Goal: Answer question/provide support: Share knowledge or assist other users

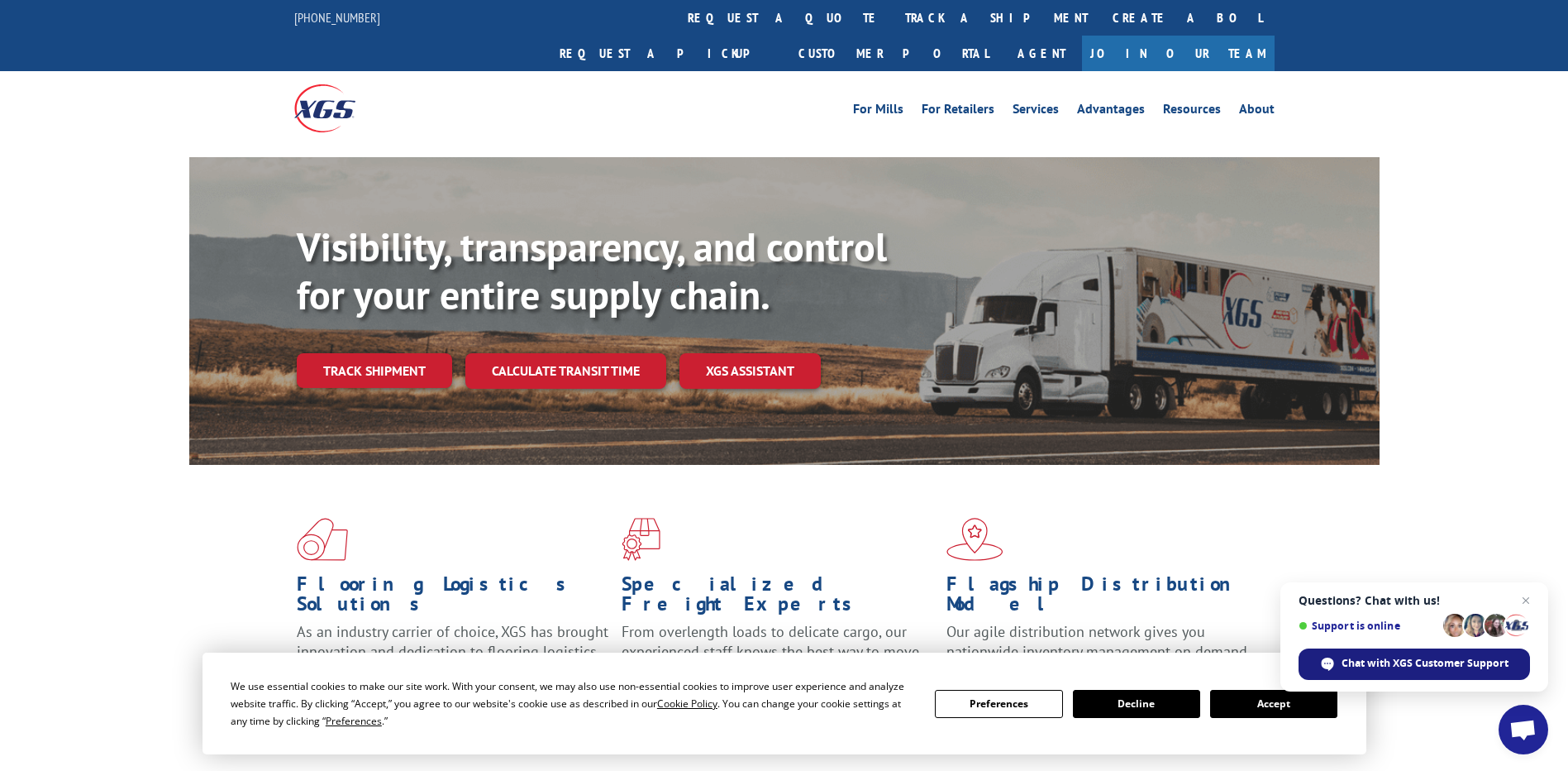
click at [1430, 666] on span "Chat with XGS Customer Support" at bounding box center [1424, 663] width 167 height 15
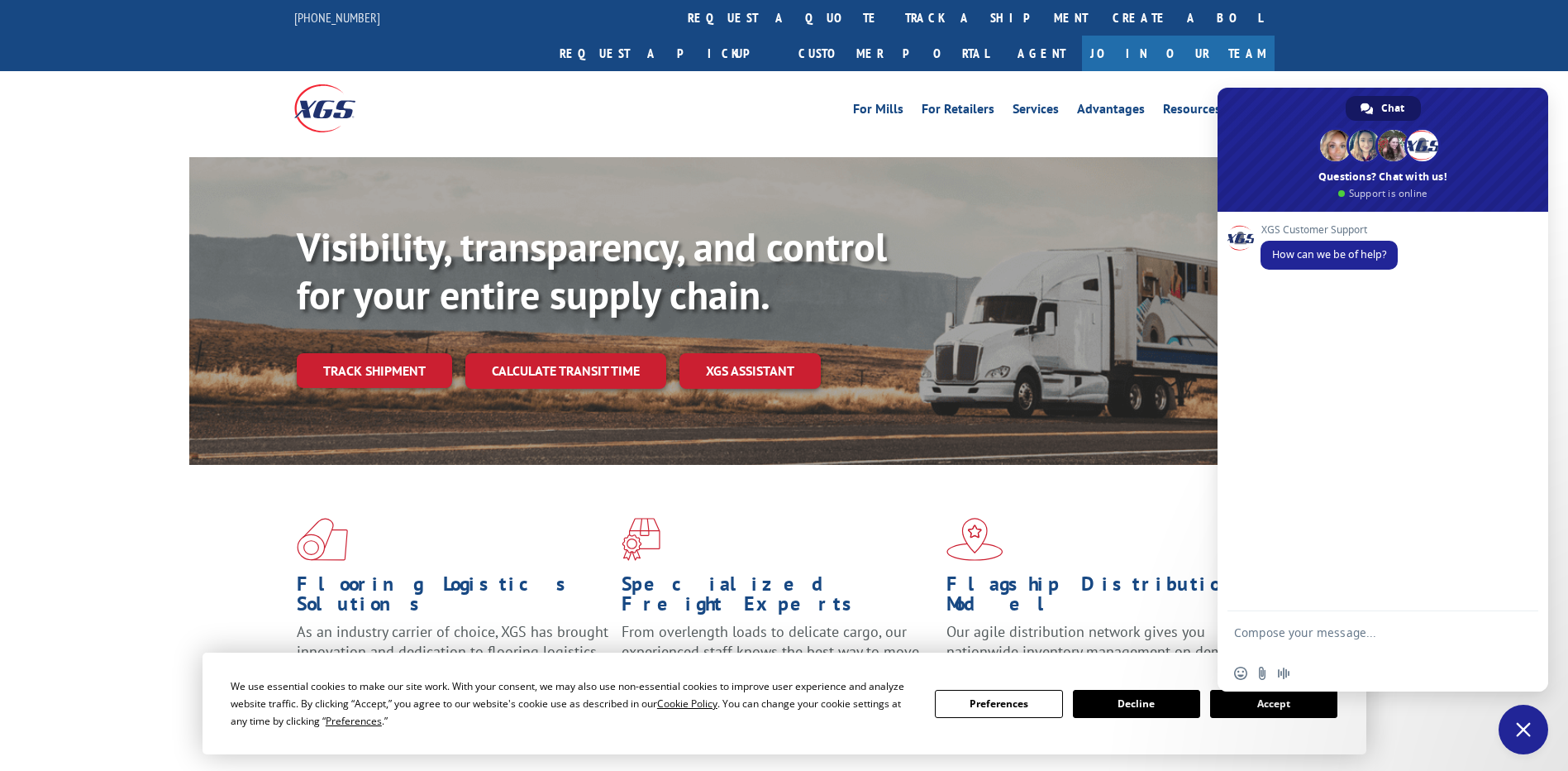
click at [1388, 113] on span "Chat" at bounding box center [1392, 108] width 23 height 25
click at [1268, 638] on textarea "Compose your message..." at bounding box center [1365, 640] width 261 height 29
paste textarea "PU00071642"
type textarea "PU-PU00071642 help me with the status"
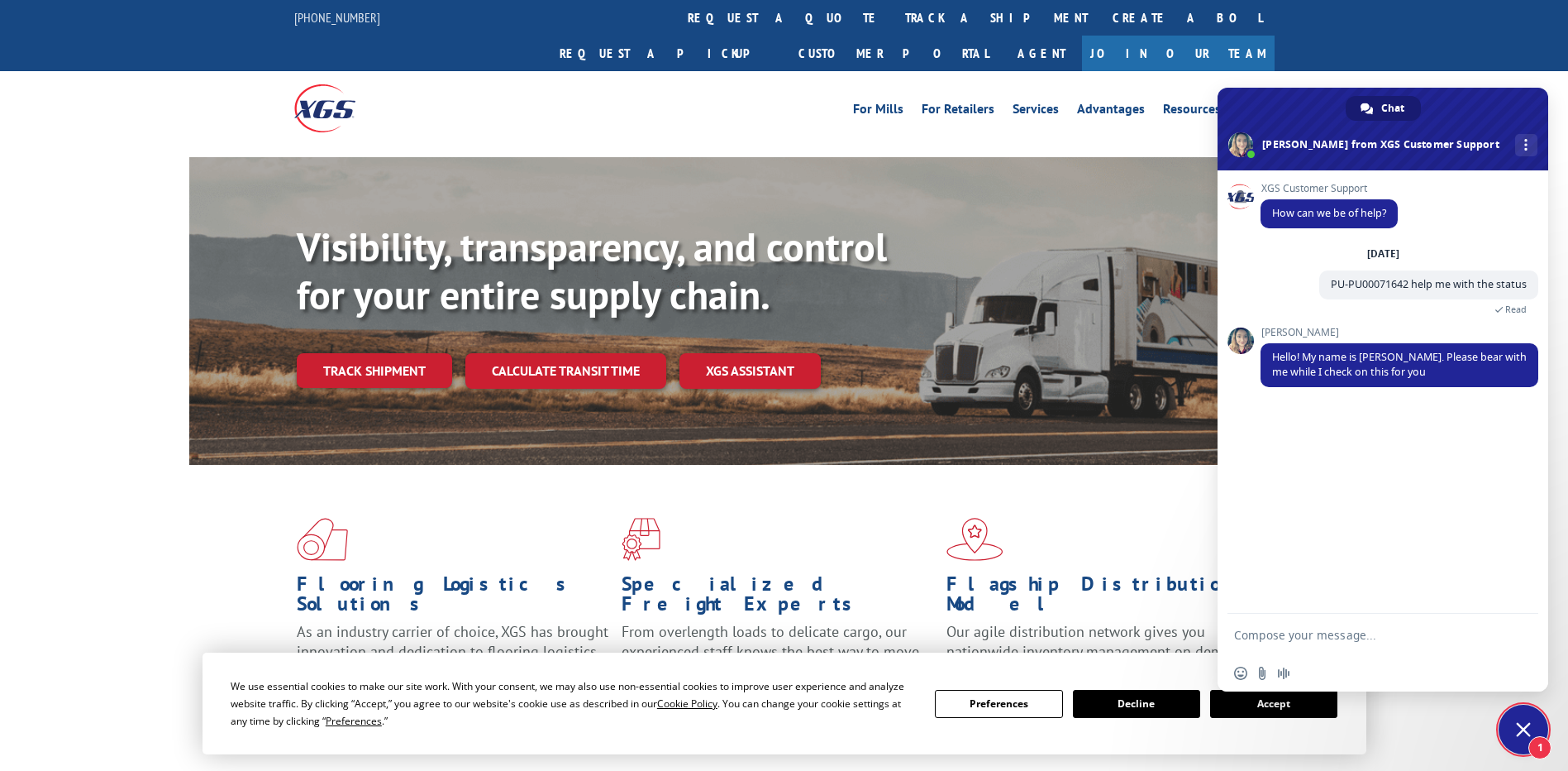
click at [1257, 630] on textarea "Compose your message..." at bounding box center [1365, 635] width 261 height 15
paste textarea "PU00071772"
drag, startPoint x: 1414, startPoint y: 283, endPoint x: 1528, endPoint y: 280, distance: 114.0
click at [1528, 280] on span "PU-PU00071642 help me with the status" at bounding box center [1428, 284] width 219 height 29
copy span "help me with the status"
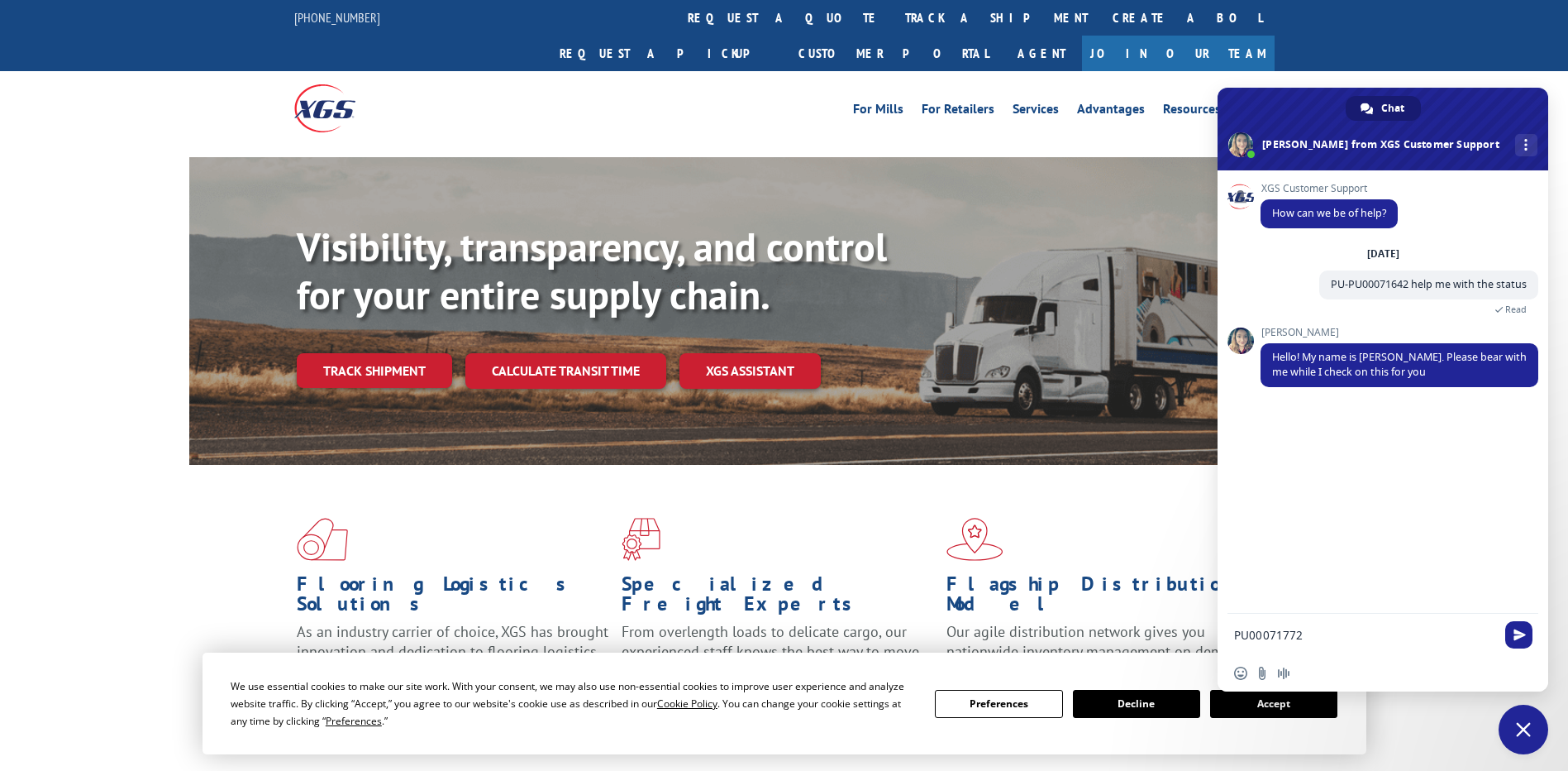
click at [1324, 635] on textarea "PU00071772" at bounding box center [1365, 635] width 261 height 15
paste textarea "help me with the status"
type textarea "PU00071772 help me with the status"
click at [1516, 641] on span "Send" at bounding box center [1518, 635] width 28 height 28
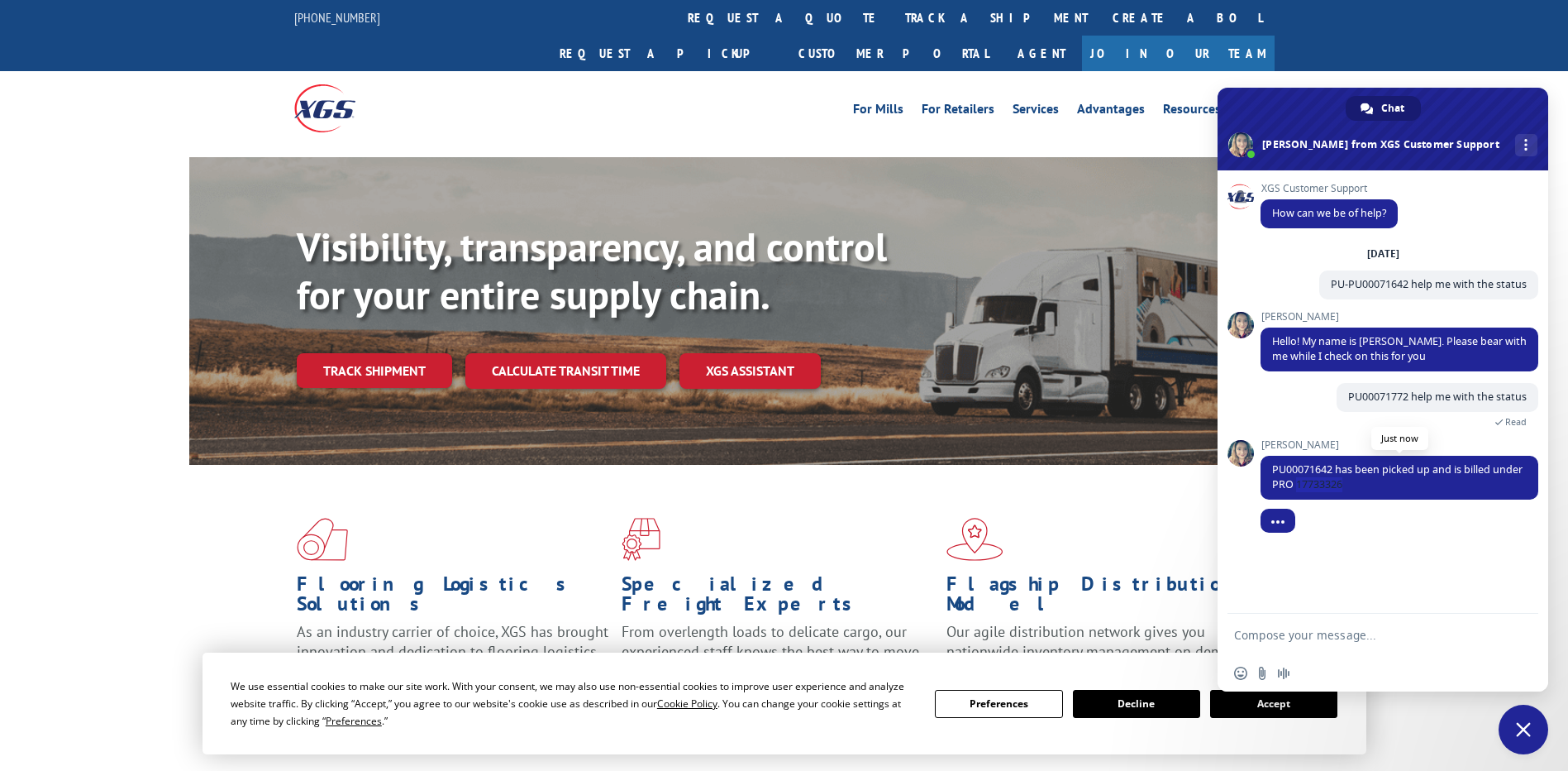
drag, startPoint x: 1296, startPoint y: 480, endPoint x: 1348, endPoint y: 487, distance: 52.5
click at [1348, 487] on span "PU00071642 has been picked up and is billed under PRO 17733326" at bounding box center [1400, 478] width 278 height 44
copy span "17733326"
click at [1262, 712] on button "Accept" at bounding box center [1273, 704] width 127 height 29
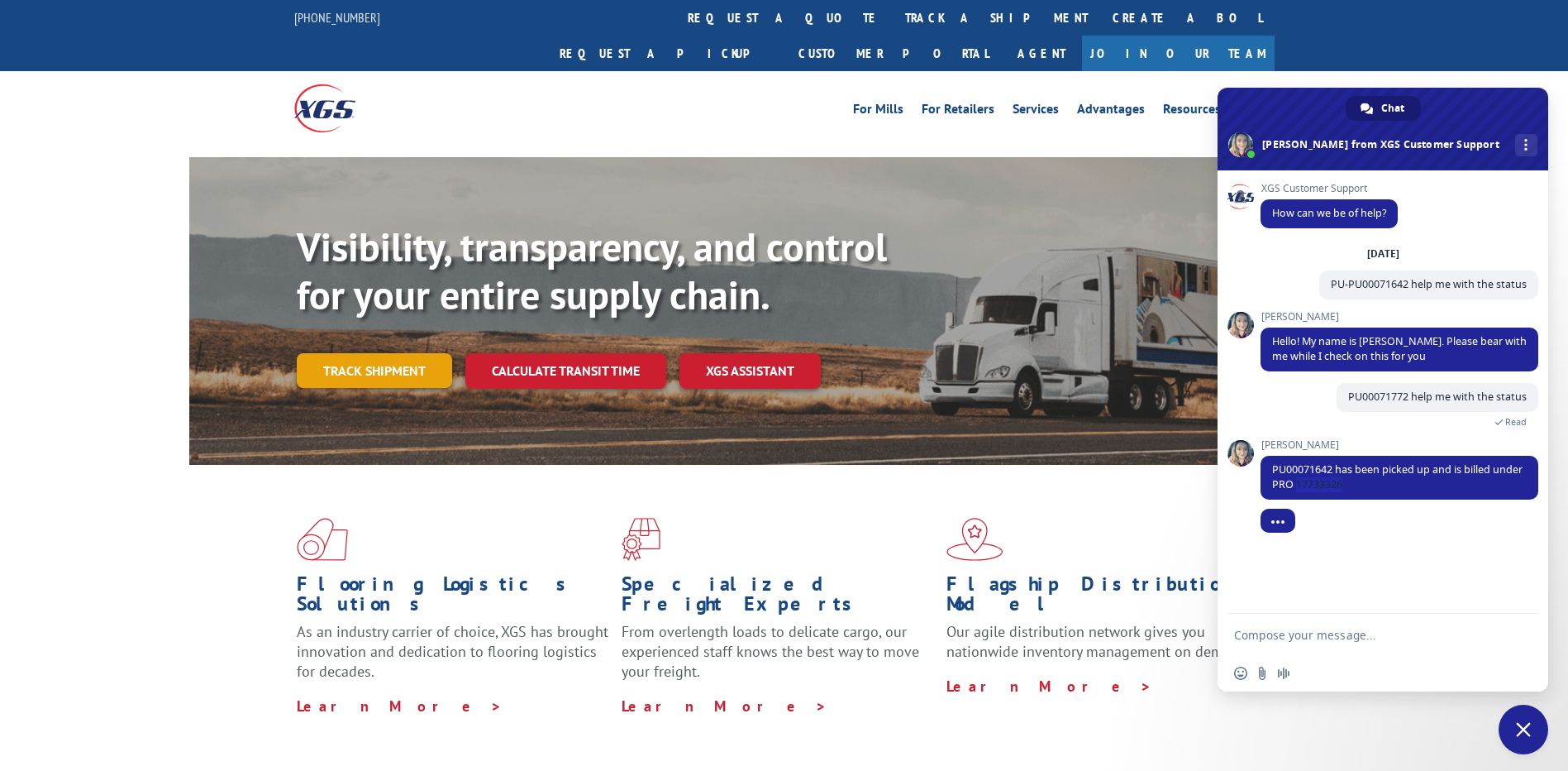
click at [366, 353] on link "Track shipment" at bounding box center [374, 370] width 156 height 35
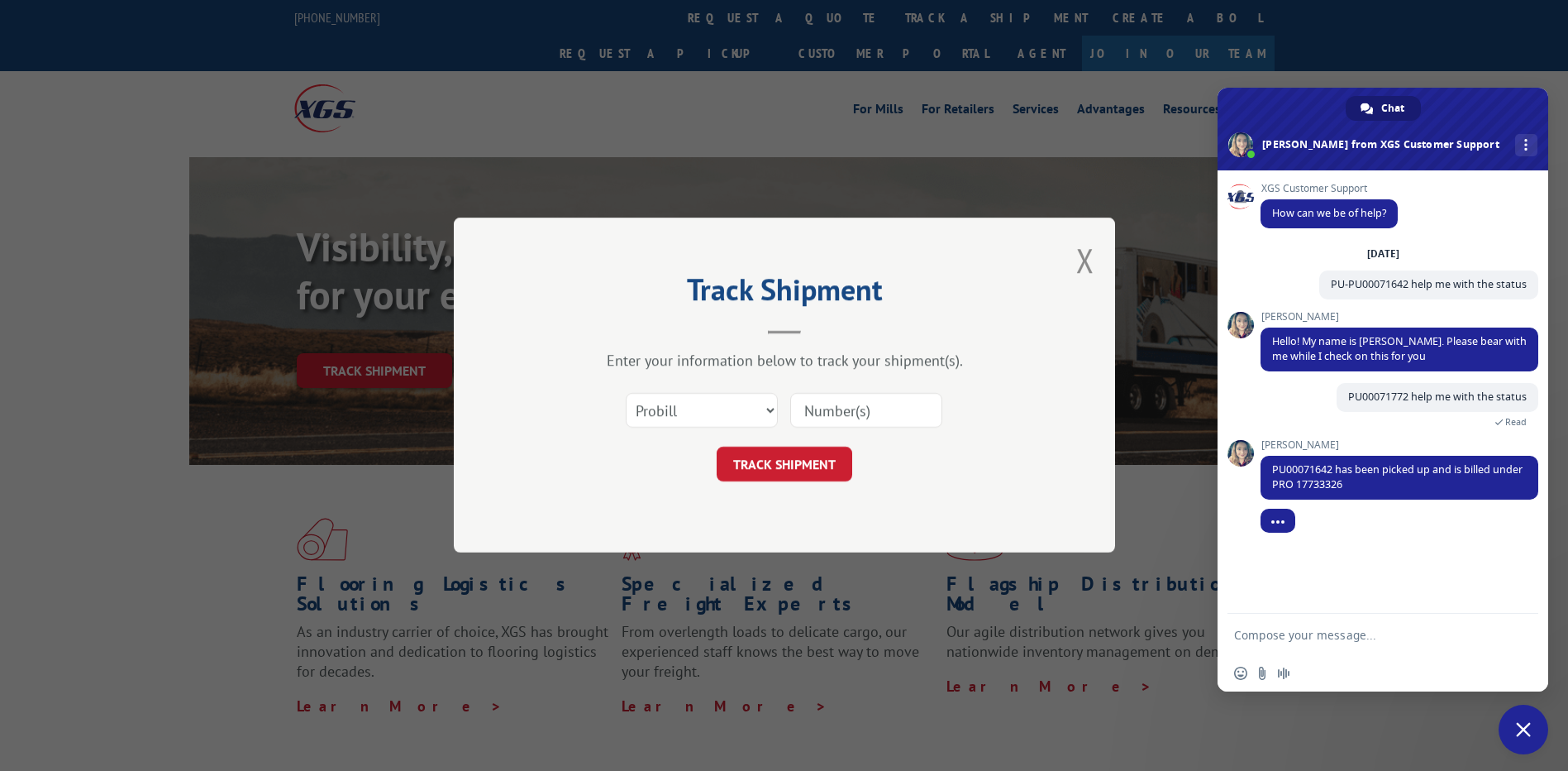
click at [815, 404] on input at bounding box center [865, 411] width 152 height 35
paste input "17733326"
type input "17733326"
click at [786, 473] on button "TRACK SHIPMENT" at bounding box center [784, 465] width 135 height 35
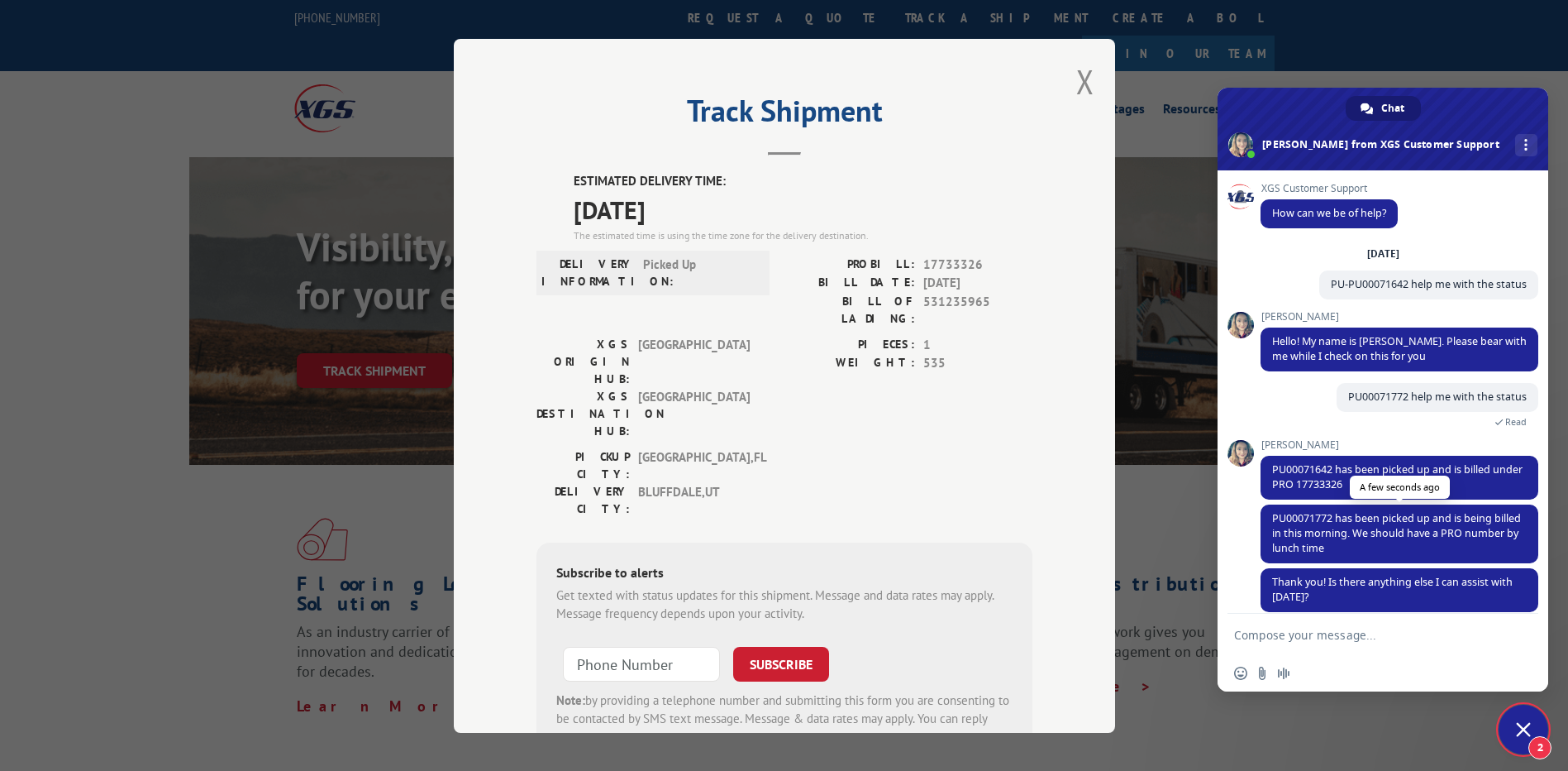
scroll to position [18, 0]
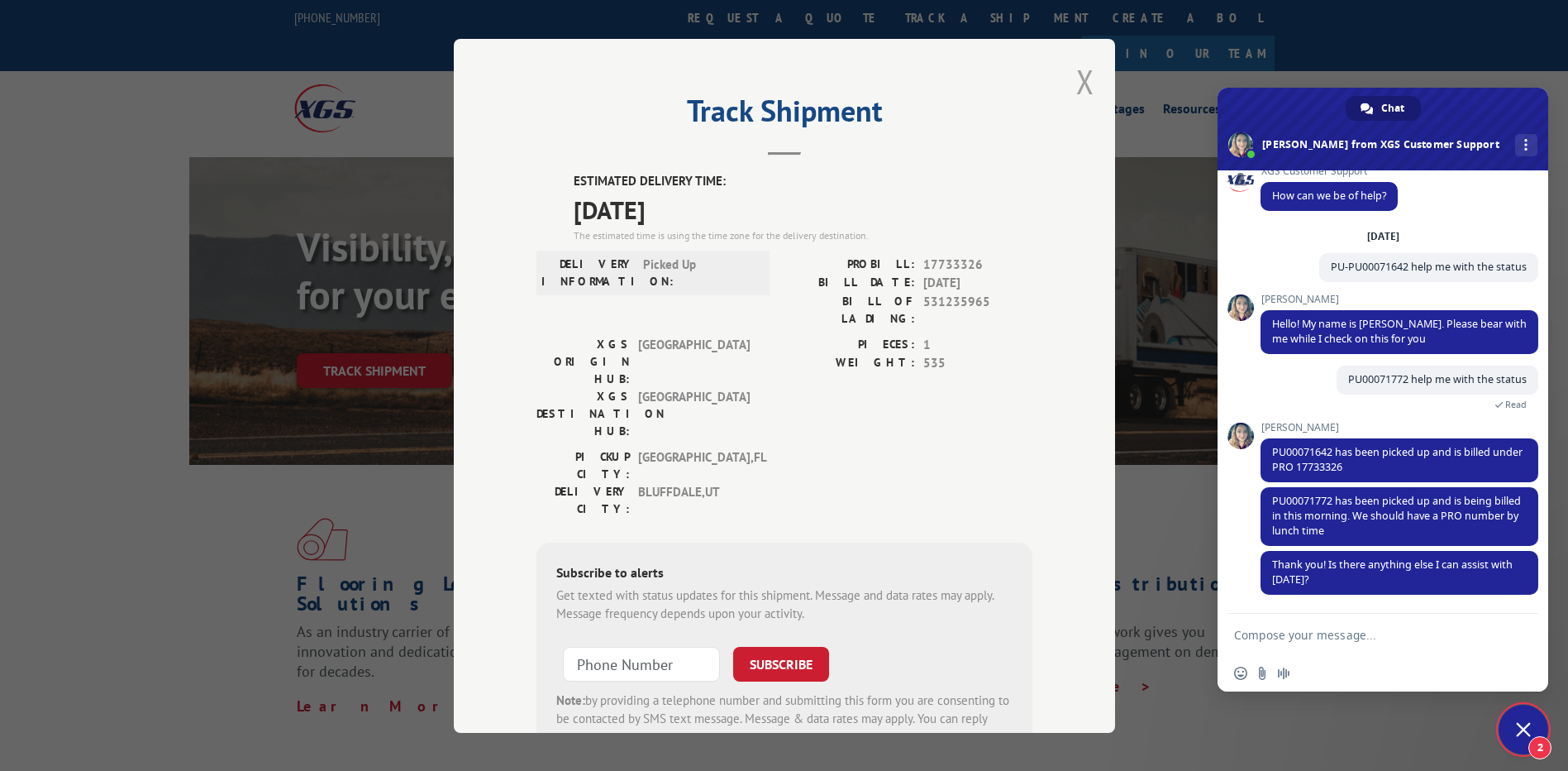
click at [1076, 85] on button "Close modal" at bounding box center [1086, 82] width 18 height 44
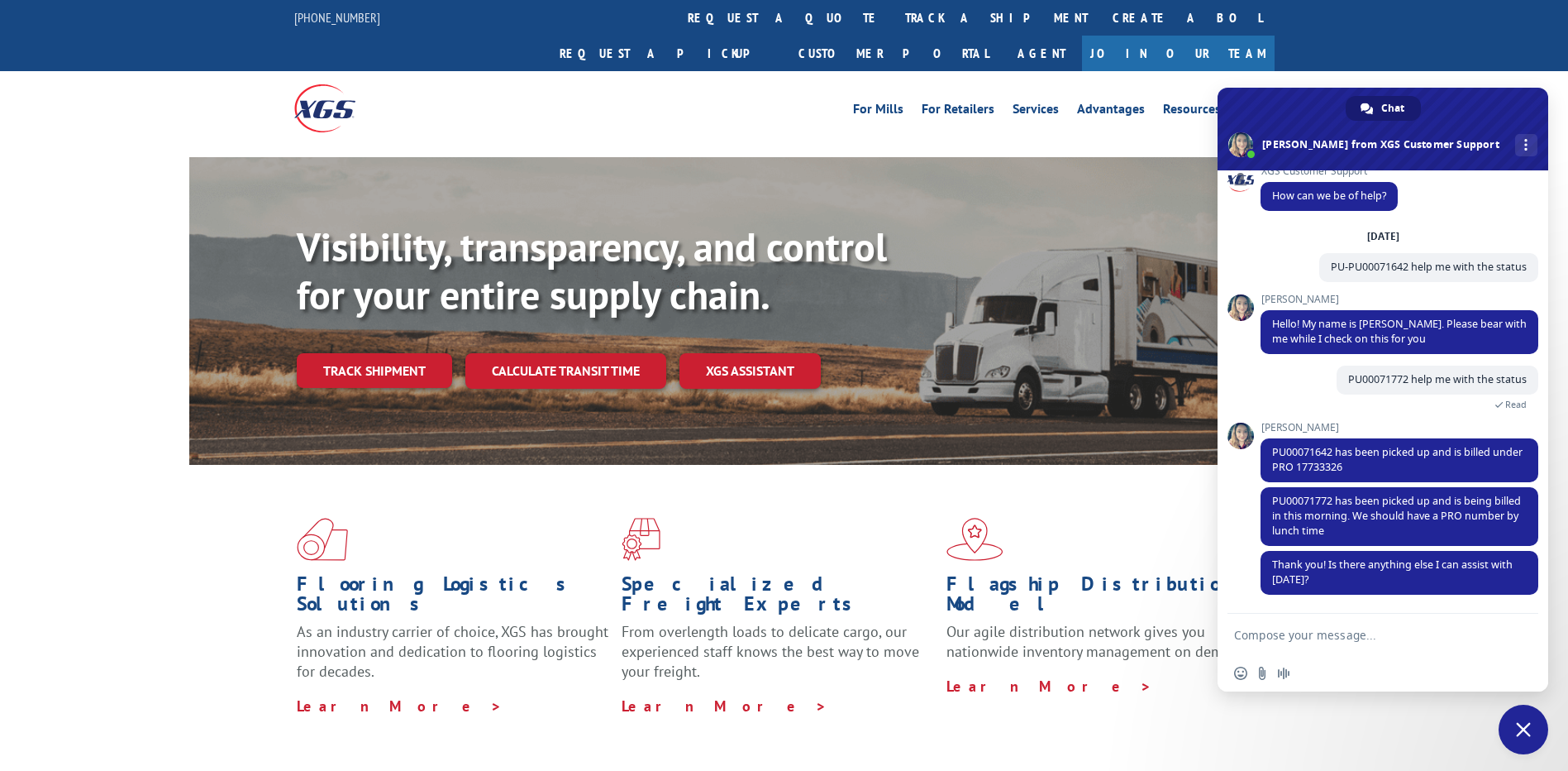
click at [1298, 643] on form at bounding box center [1365, 636] width 261 height 44
click at [1297, 629] on textarea "Compose your message..." at bounding box center [1365, 635] width 261 height 15
type textarea "i have one more load to check but i dont have pu number"
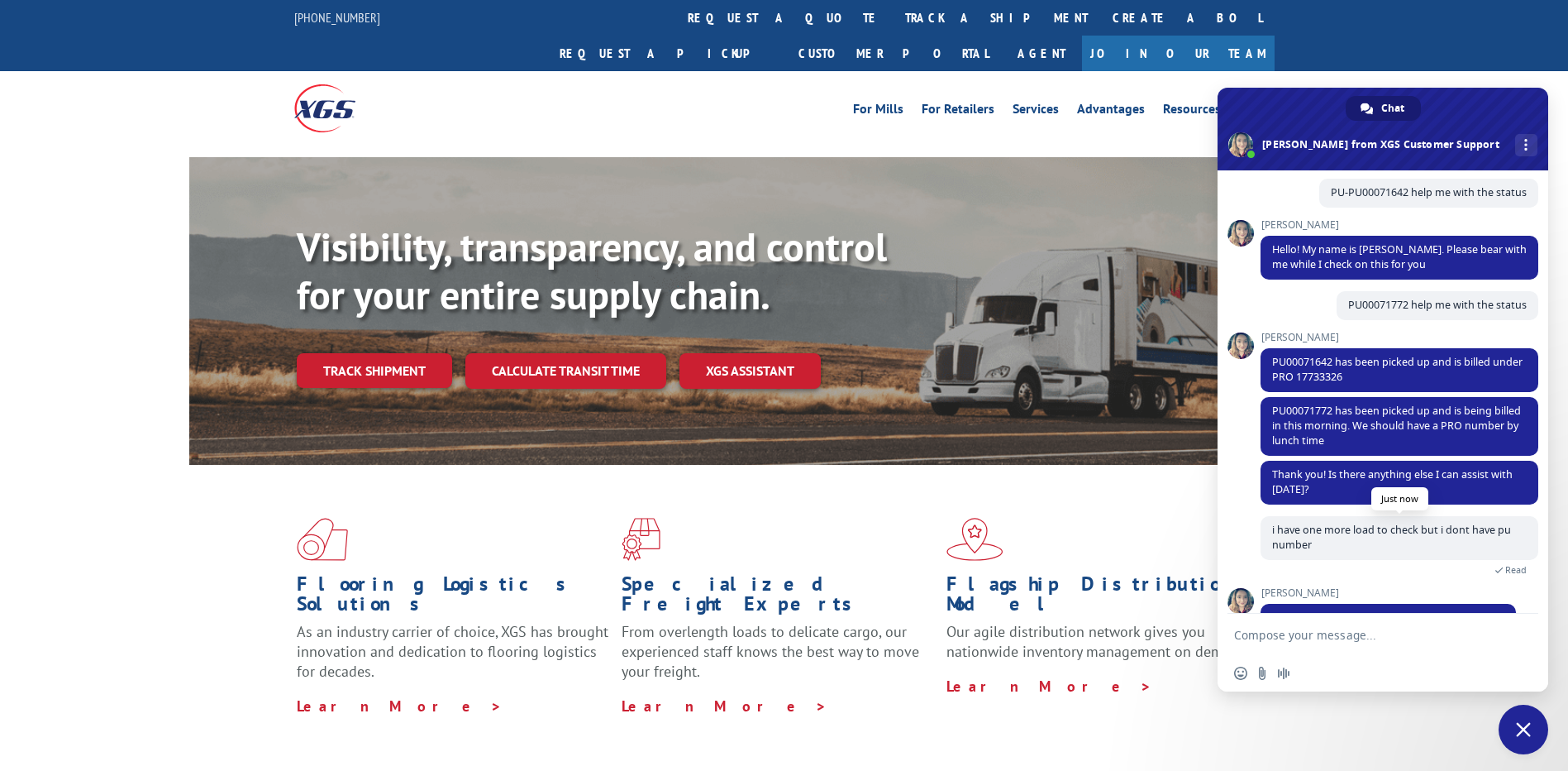
scroll to position [130, 0]
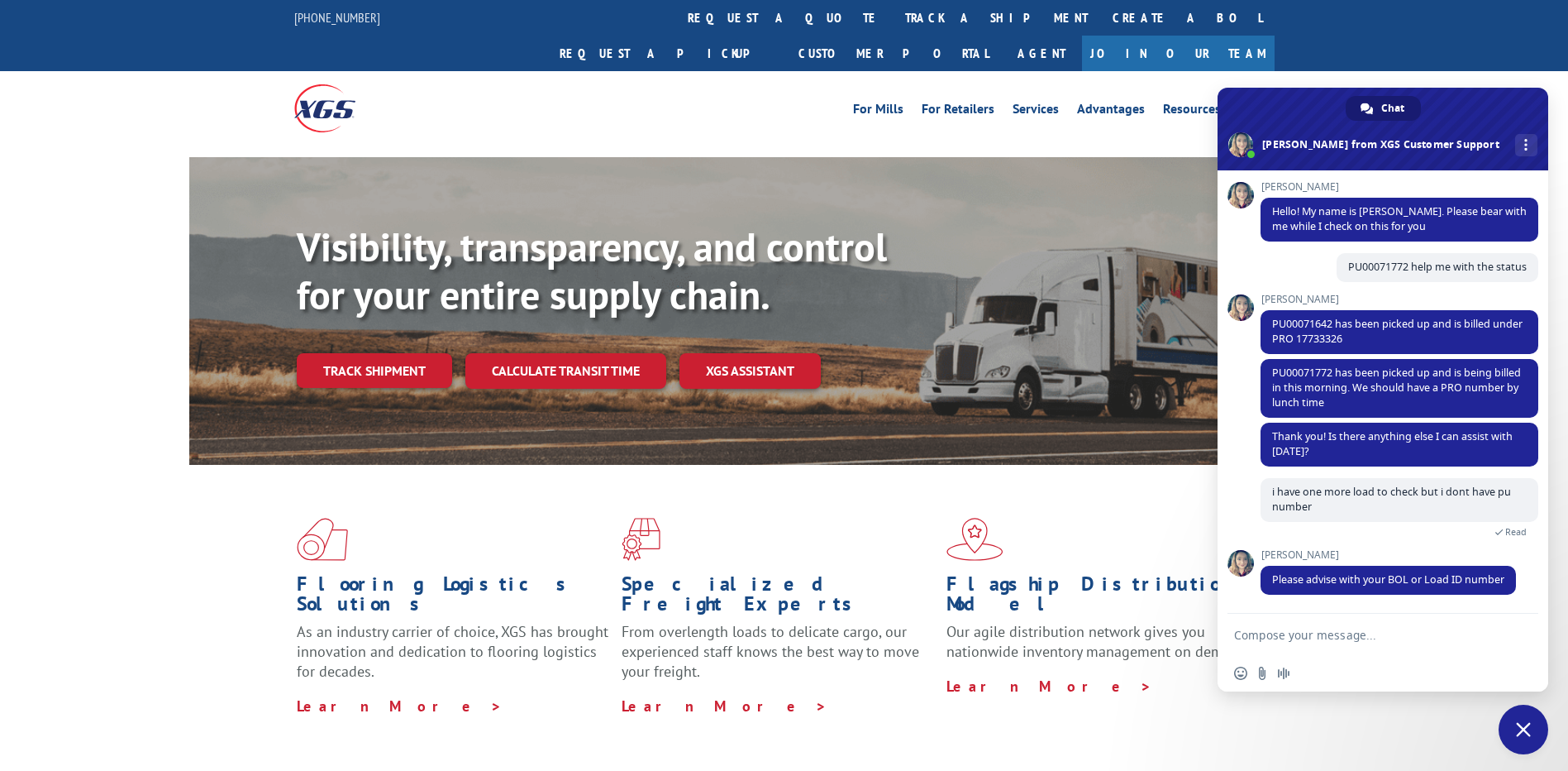
click at [1254, 634] on textarea "Compose your message..." at bounding box center [1365, 635] width 261 height 15
paste textarea "531690377"
type textarea "Load id-531690377"
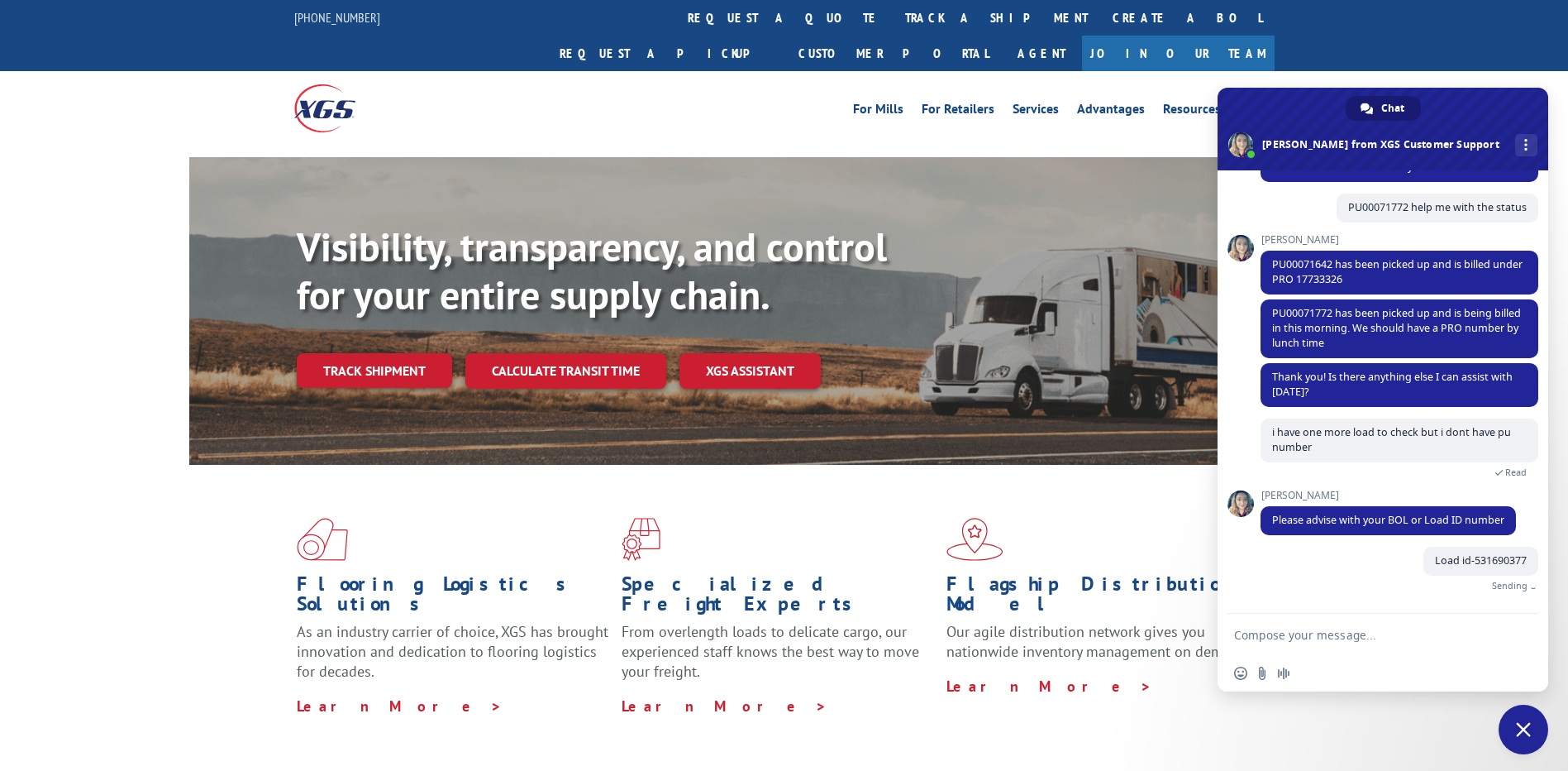
scroll to position [170, 0]
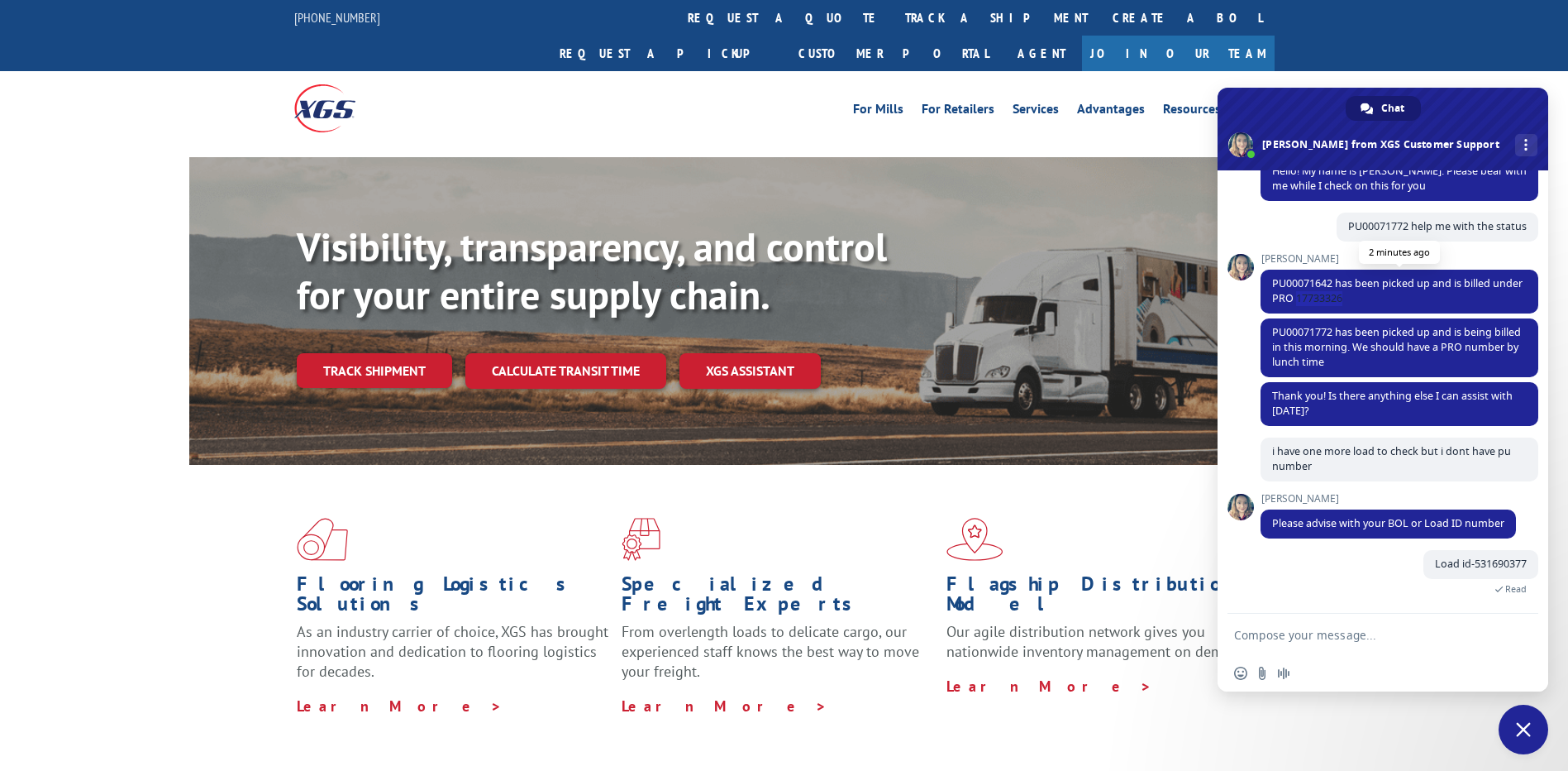
drag, startPoint x: 1316, startPoint y: 301, endPoint x: 1375, endPoint y: 296, distance: 59.2
click at [1375, 296] on span "PU00071642 has been picked up and is billed under PRO 17733326" at bounding box center [1400, 292] width 278 height 44
copy span "17733326"
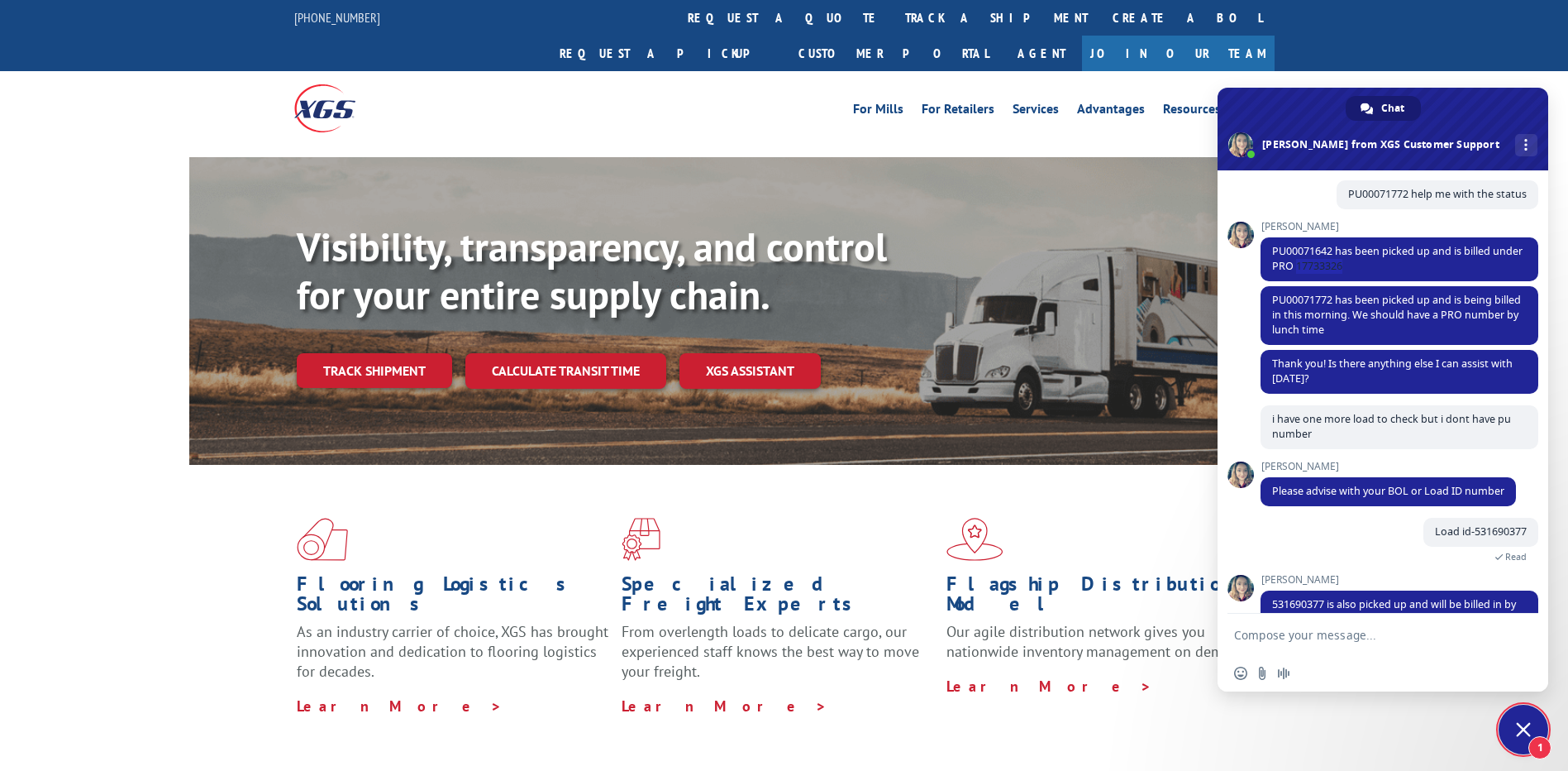
scroll to position [242, 0]
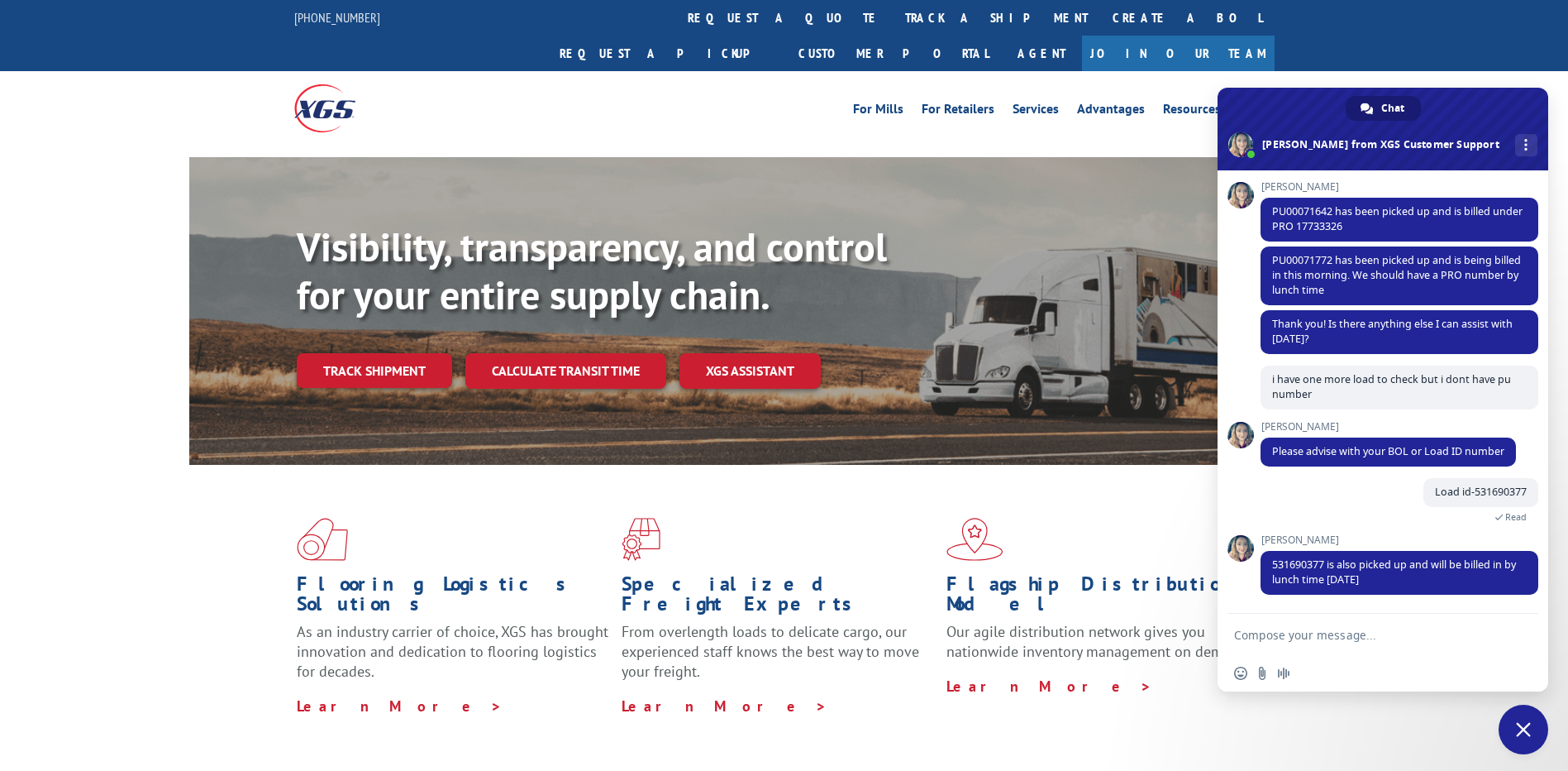
click at [1269, 637] on textarea "Compose your message..." at bounding box center [1365, 635] width 261 height 15
type textarea "okay thank you"
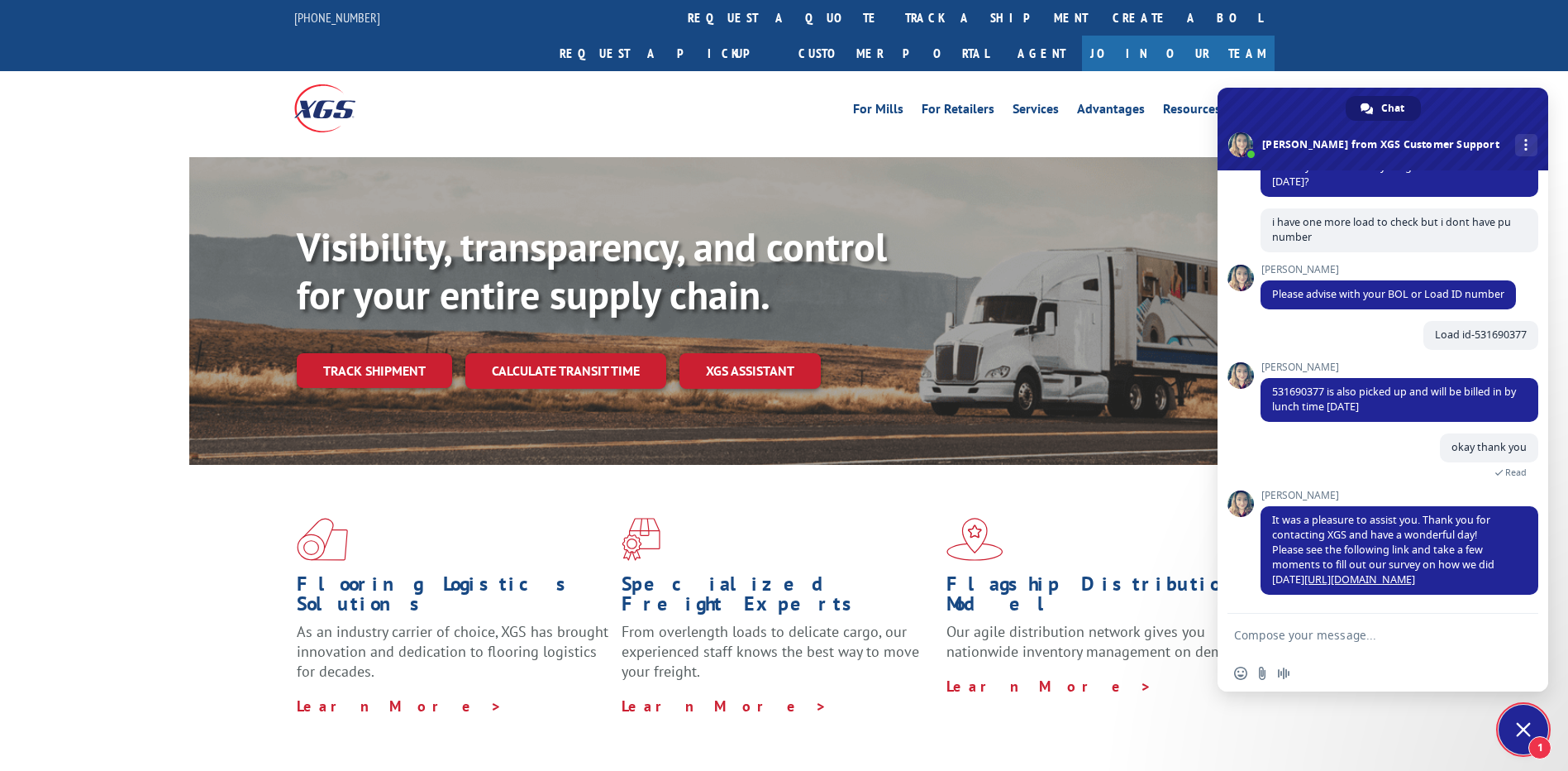
scroll to position [151, 0]
